Goal: Task Accomplishment & Management: Complete application form

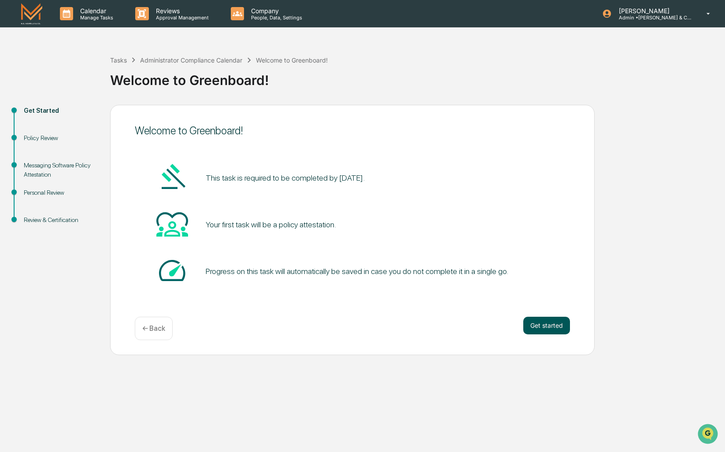
click at [542, 325] on button "Get started" at bounding box center [546, 326] width 47 height 18
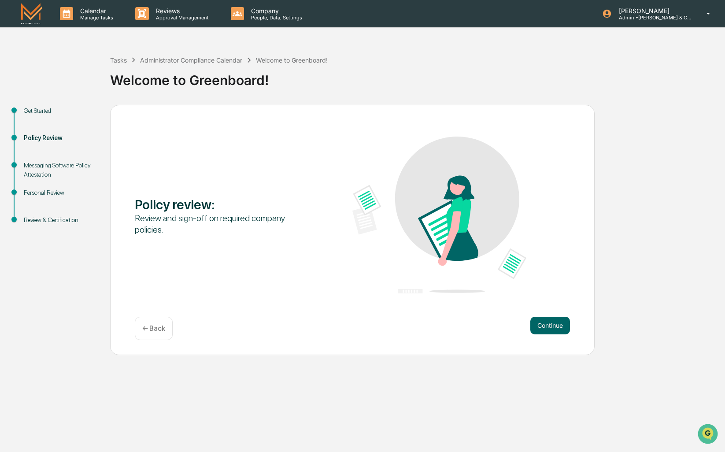
click at [542, 325] on button "Continue" at bounding box center [550, 326] width 40 height 18
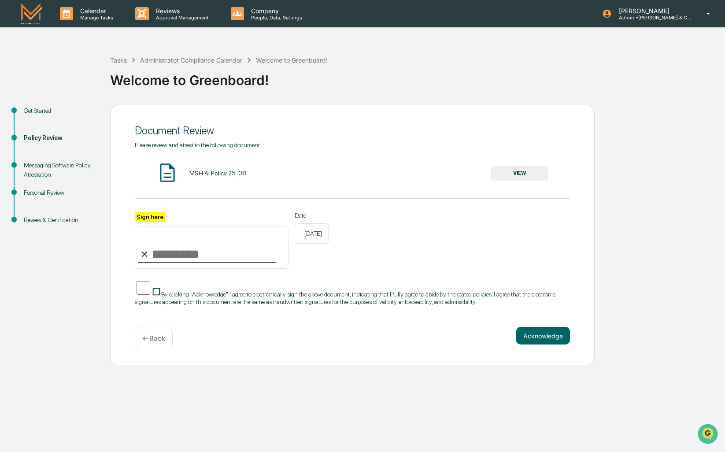
click at [524, 174] on button "VIEW" at bounding box center [519, 173] width 57 height 15
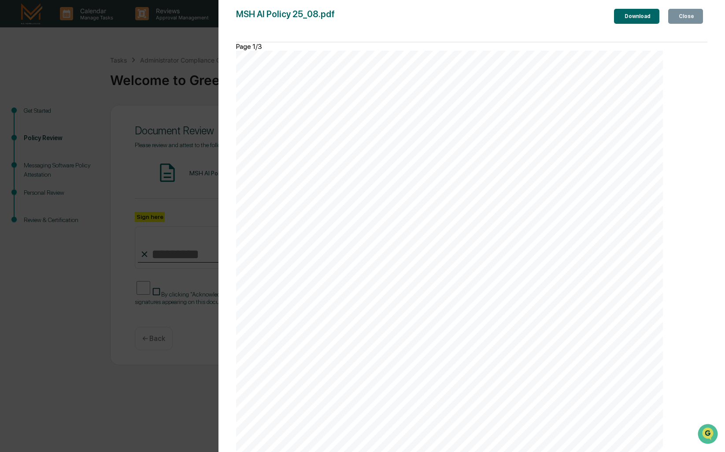
scroll to position [1330, 0]
click at [683, 12] on button "Close" at bounding box center [685, 16] width 35 height 15
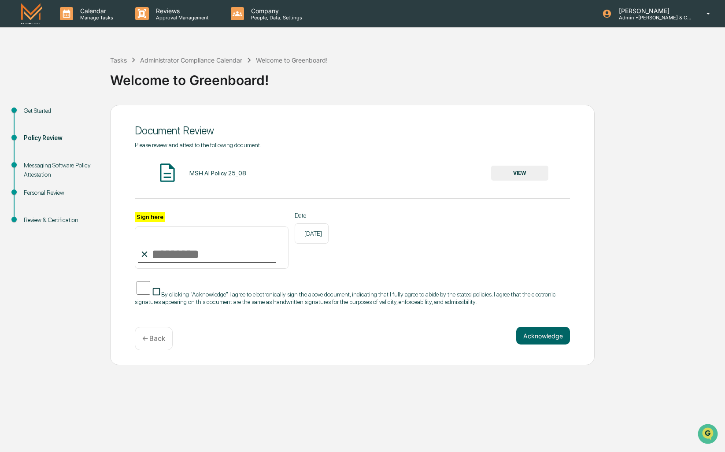
click at [203, 257] on input "Sign here" at bounding box center [212, 247] width 154 height 42
type input "**********"
click at [542, 340] on button "Acknowledge" at bounding box center [543, 336] width 54 height 18
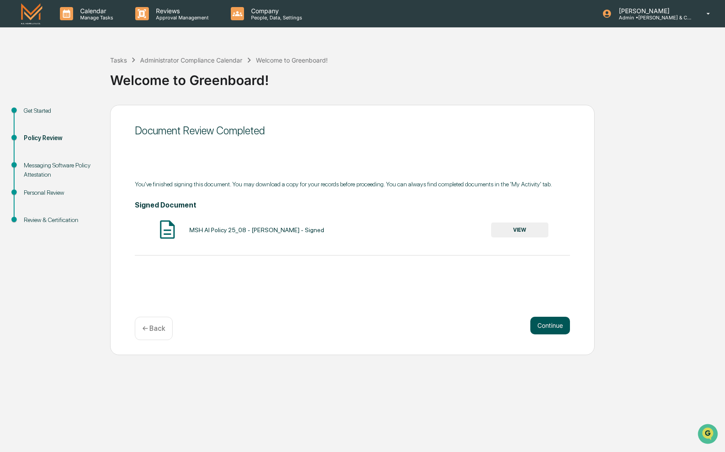
click at [545, 326] on button "Continue" at bounding box center [550, 326] width 40 height 18
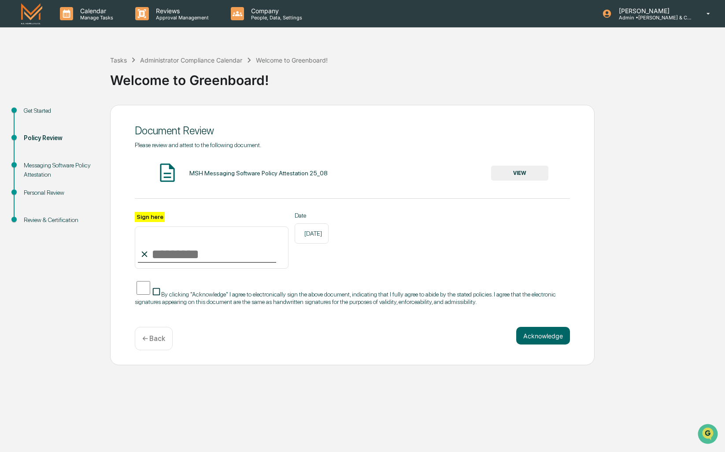
click at [533, 170] on button "VIEW" at bounding box center [519, 173] width 57 height 15
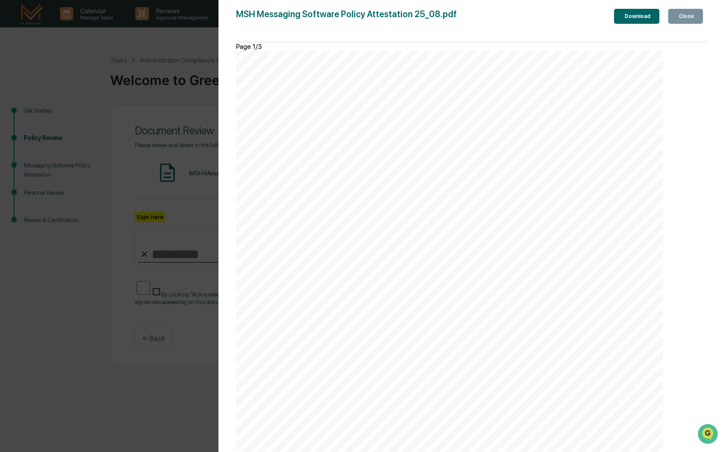
scroll to position [0, 0]
click at [686, 15] on div "Close" at bounding box center [685, 16] width 17 height 6
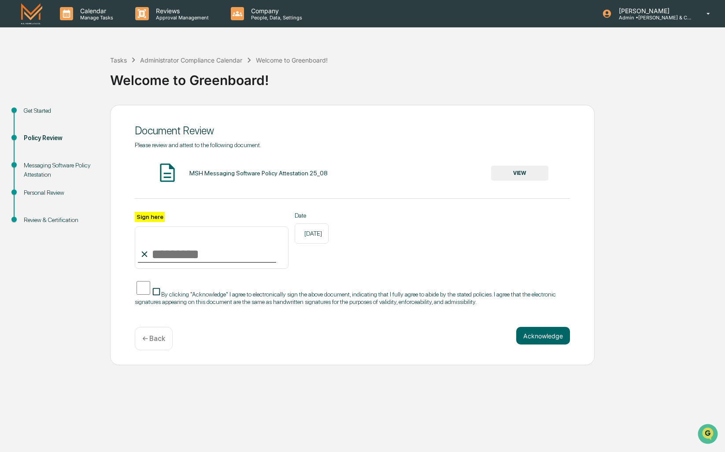
click at [221, 245] on input "Sign here" at bounding box center [212, 247] width 154 height 42
type input "**********"
click at [542, 339] on button "Acknowledge" at bounding box center [543, 336] width 54 height 18
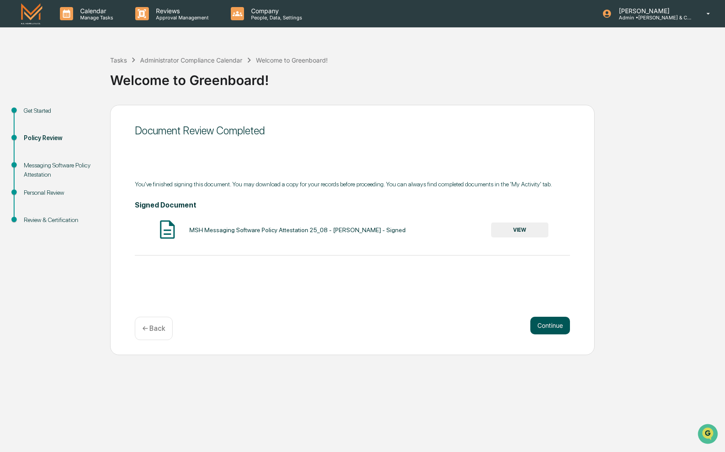
click at [550, 319] on button "Continue" at bounding box center [550, 326] width 40 height 18
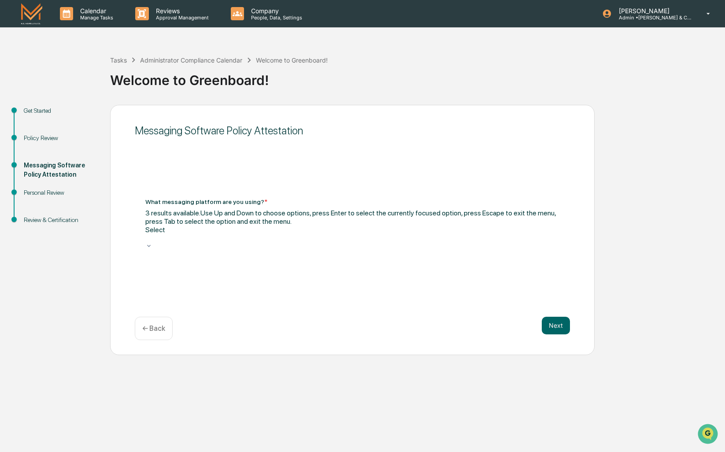
click at [152, 242] on icon at bounding box center [148, 245] width 7 height 7
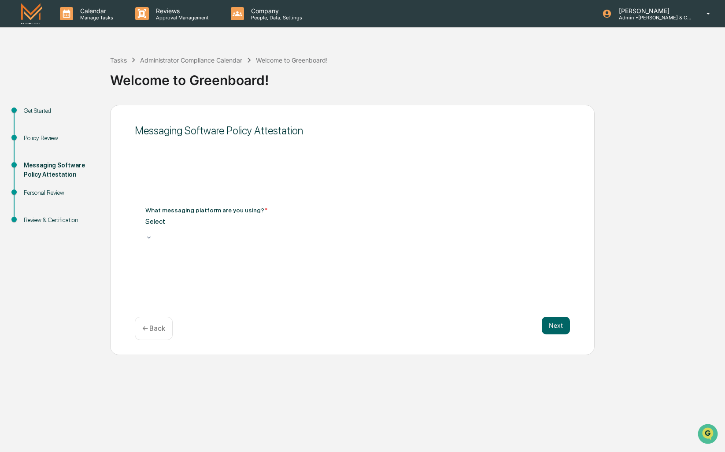
click at [408, 154] on div "Messaging Software Policy Attestation What messaging platform are you using? * …" at bounding box center [352, 230] width 484 height 250
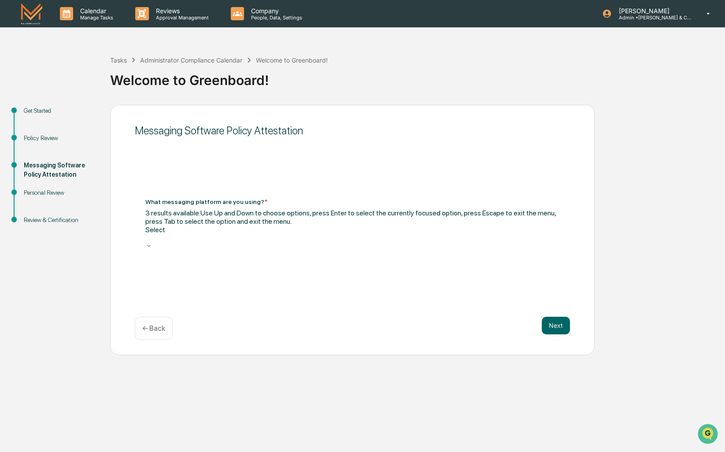
click at [374, 225] on div "Select" at bounding box center [352, 233] width 414 height 17
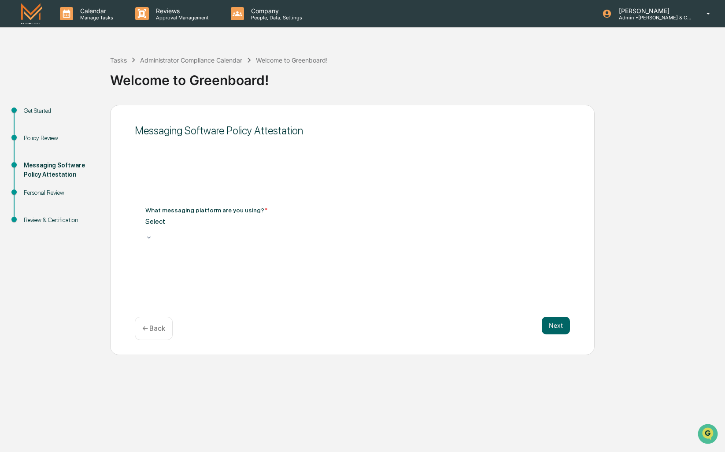
click at [353, 177] on div "Messaging Software Policy Attestation What messaging platform are you using? * …" at bounding box center [352, 230] width 484 height 250
click at [296, 234] on div at bounding box center [352, 229] width 414 height 8
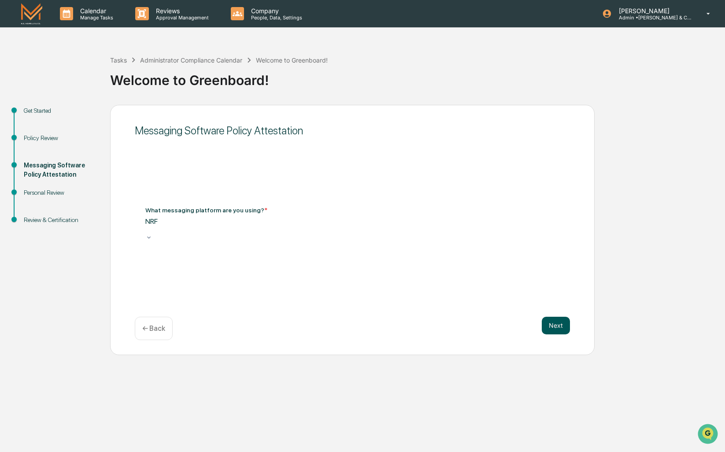
click at [551, 326] on button "Next" at bounding box center [556, 326] width 28 height 18
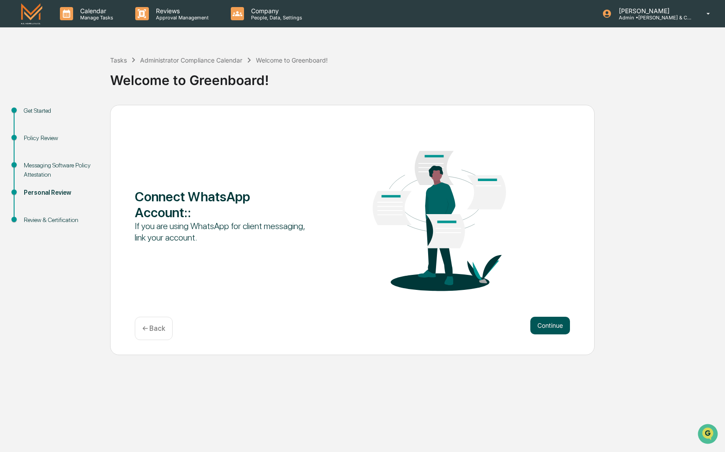
click at [548, 325] on button "Continue" at bounding box center [550, 326] width 40 height 18
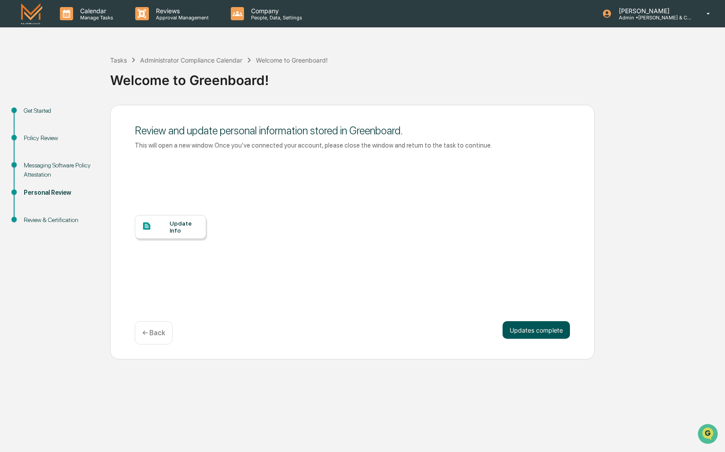
click at [546, 333] on button "Updates complete" at bounding box center [536, 330] width 67 height 18
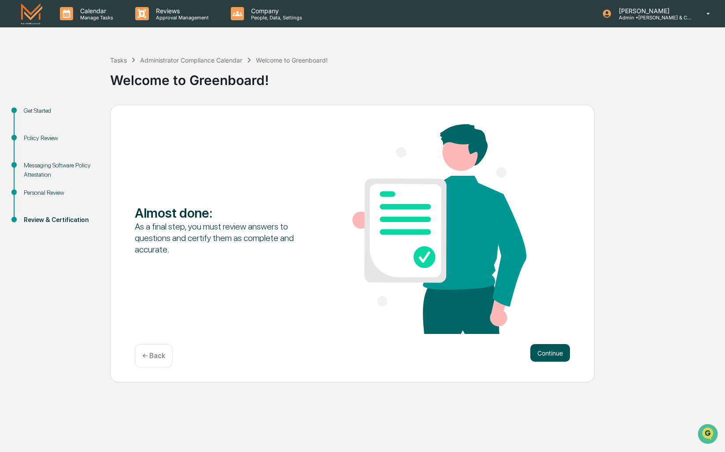
click at [551, 353] on button "Continue" at bounding box center [550, 353] width 40 height 18
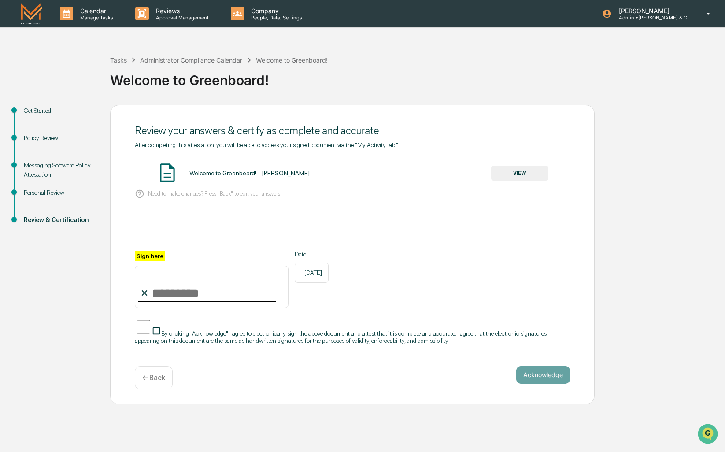
click at [528, 172] on button "VIEW" at bounding box center [519, 173] width 57 height 15
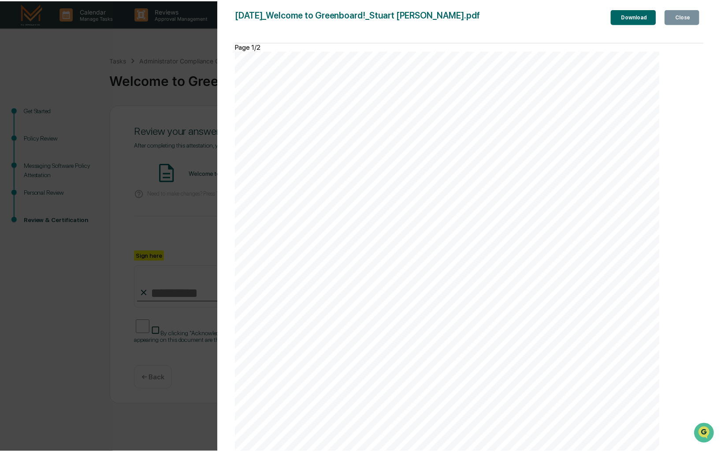
scroll to position [12, 0]
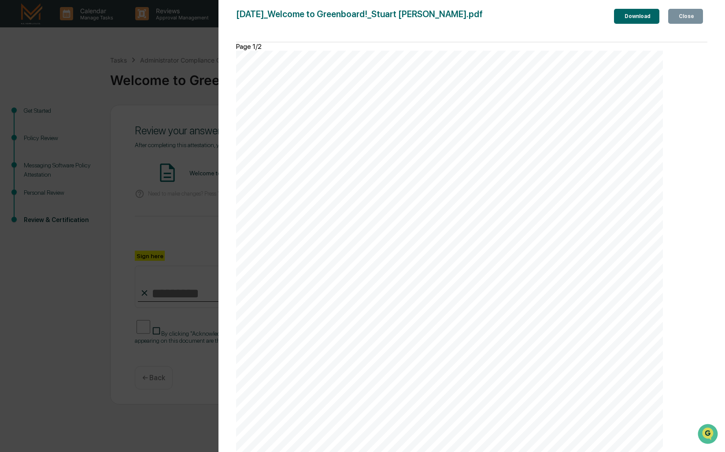
click at [688, 17] on div "Close" at bounding box center [685, 16] width 17 height 6
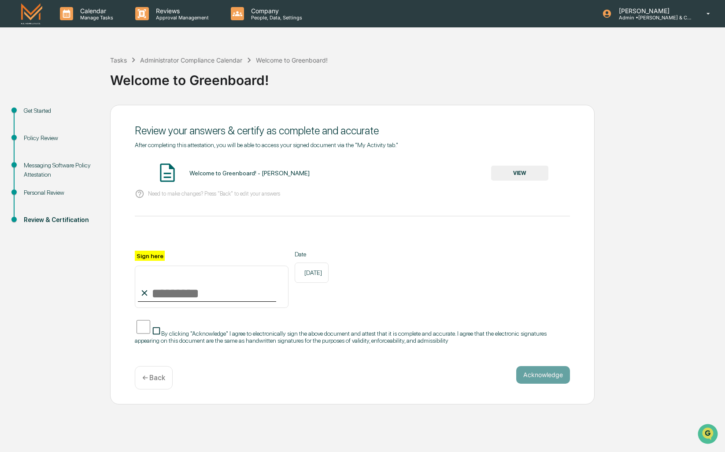
click at [175, 294] on input "Sign here" at bounding box center [212, 287] width 154 height 42
type input "**********"
click at [536, 368] on button "Acknowledge" at bounding box center [543, 375] width 54 height 18
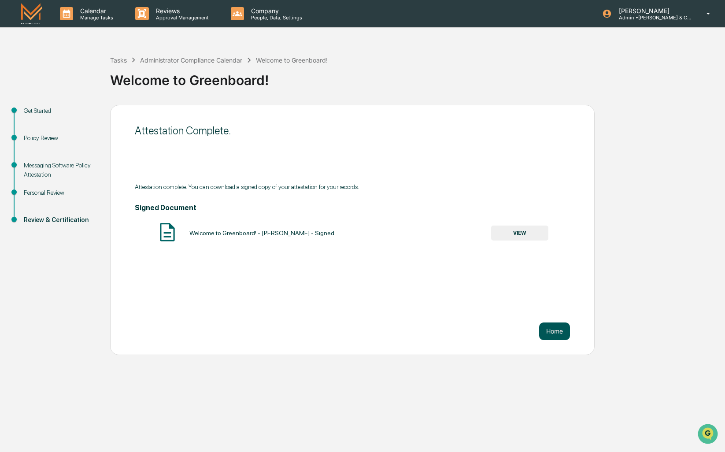
click at [558, 330] on button "Home" at bounding box center [554, 331] width 31 height 18
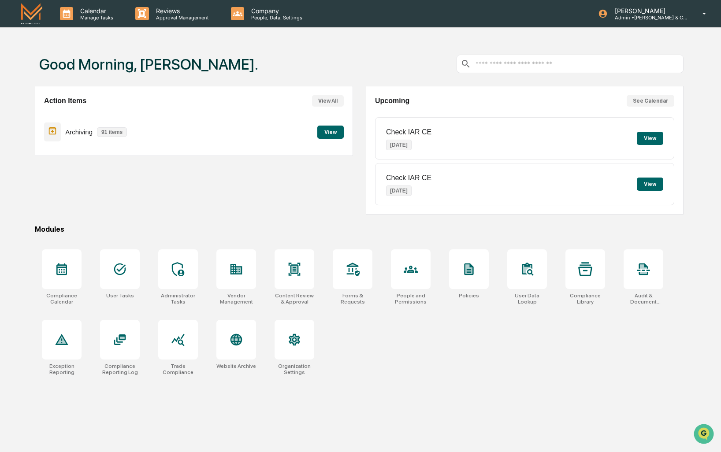
click at [334, 131] on button "View" at bounding box center [330, 132] width 26 height 13
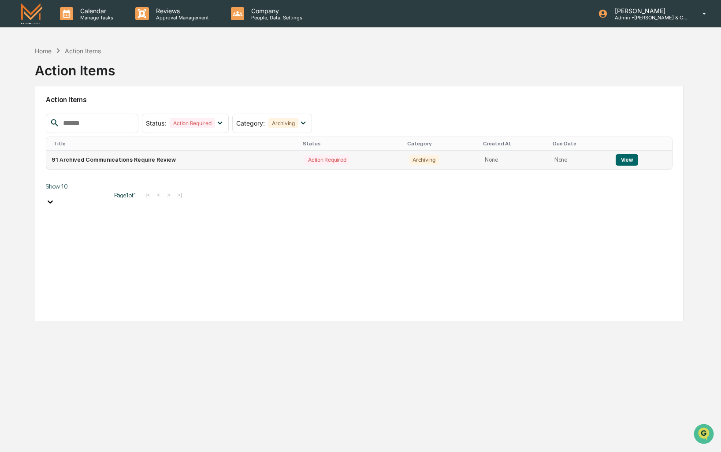
click at [621, 159] on button "View" at bounding box center [626, 159] width 22 height 11
